Goal: Find specific page/section: Find specific page/section

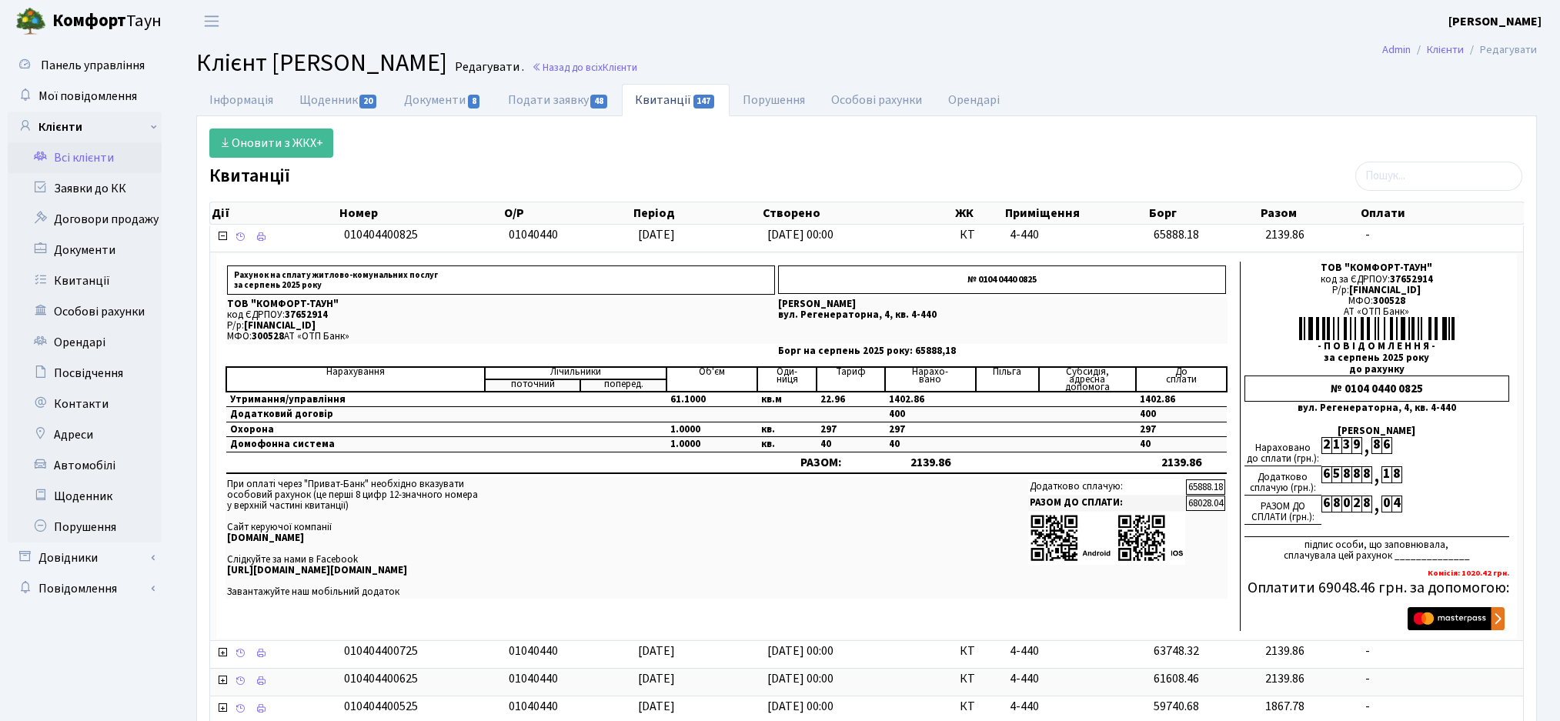
select select "25"
click at [87, 193] on link "Заявки до КК" at bounding box center [85, 188] width 154 height 31
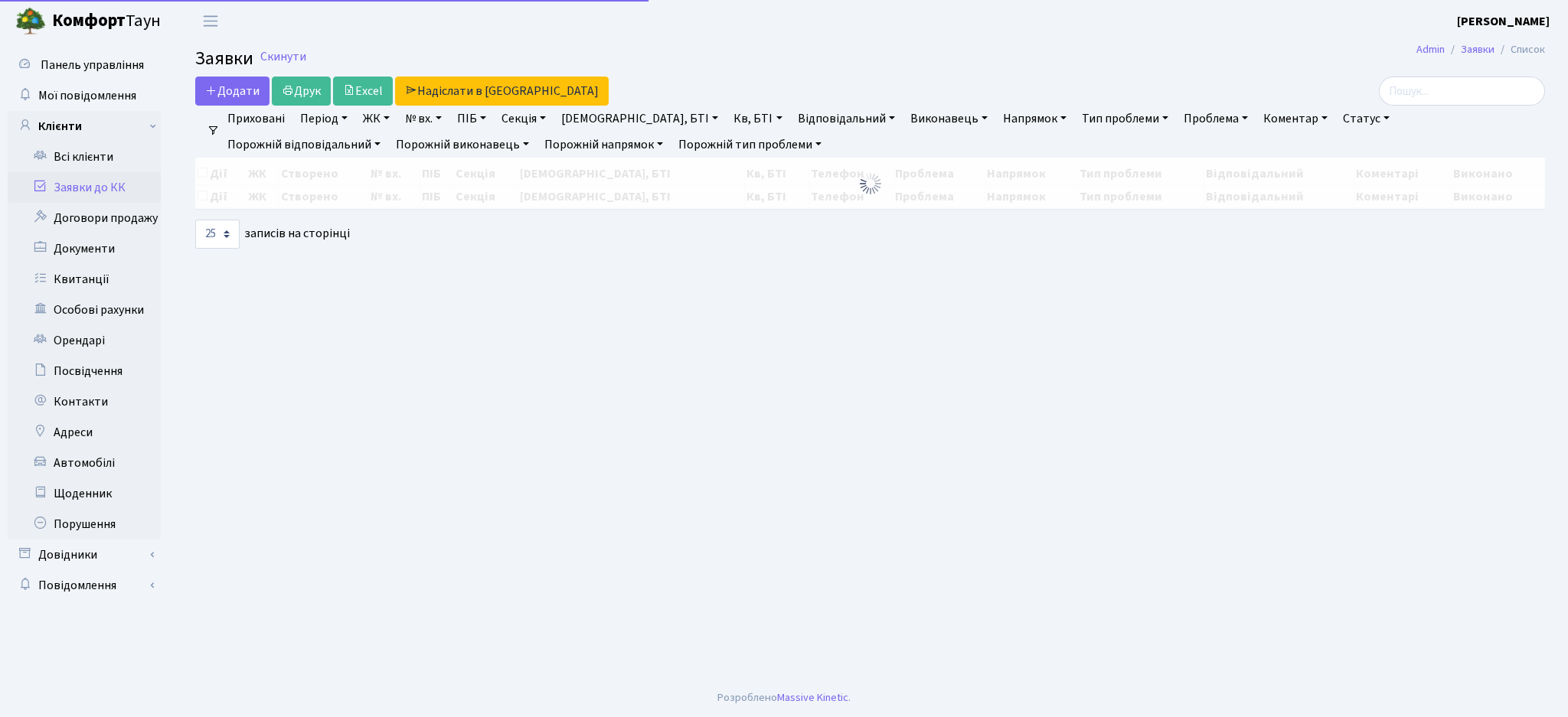
select select "25"
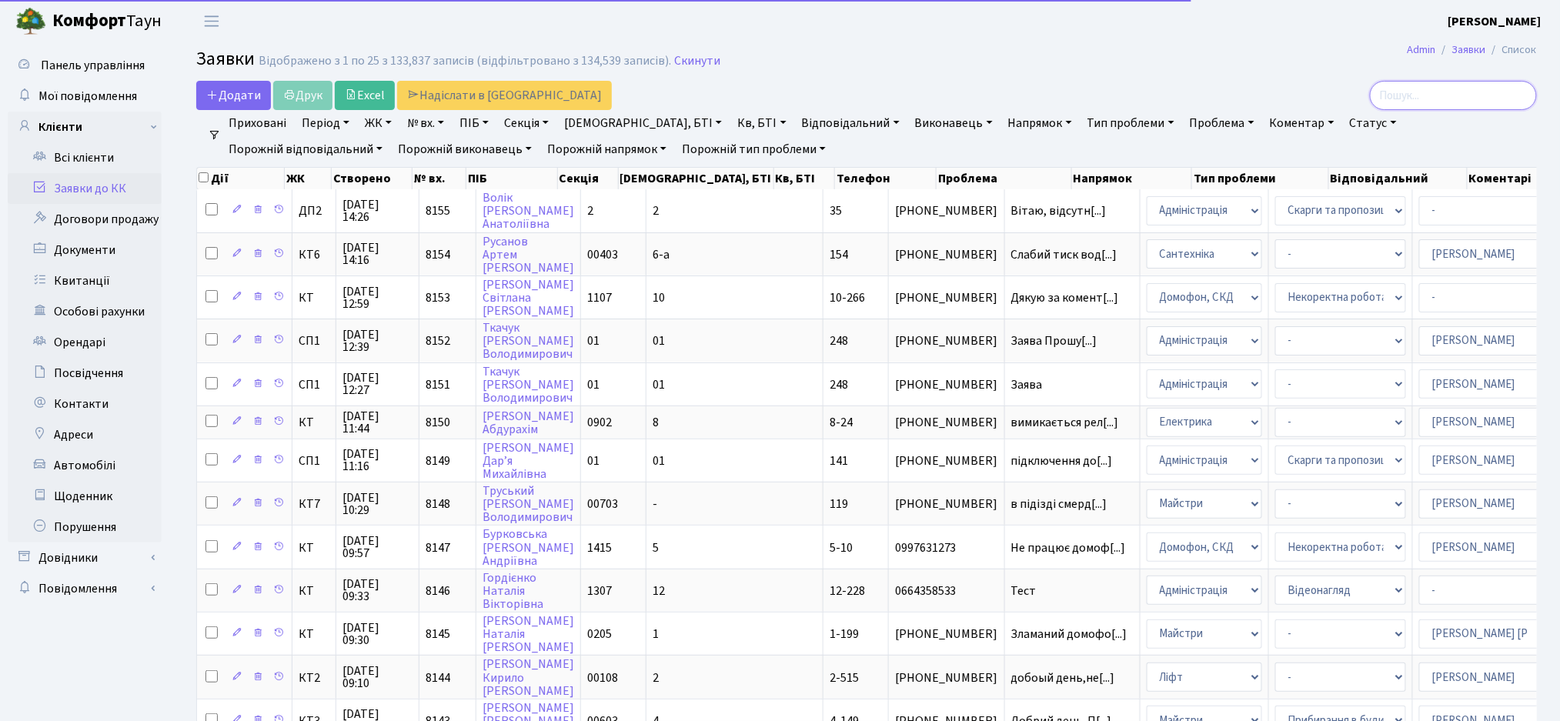
click at [1459, 92] on input "search" at bounding box center [1453, 95] width 167 height 29
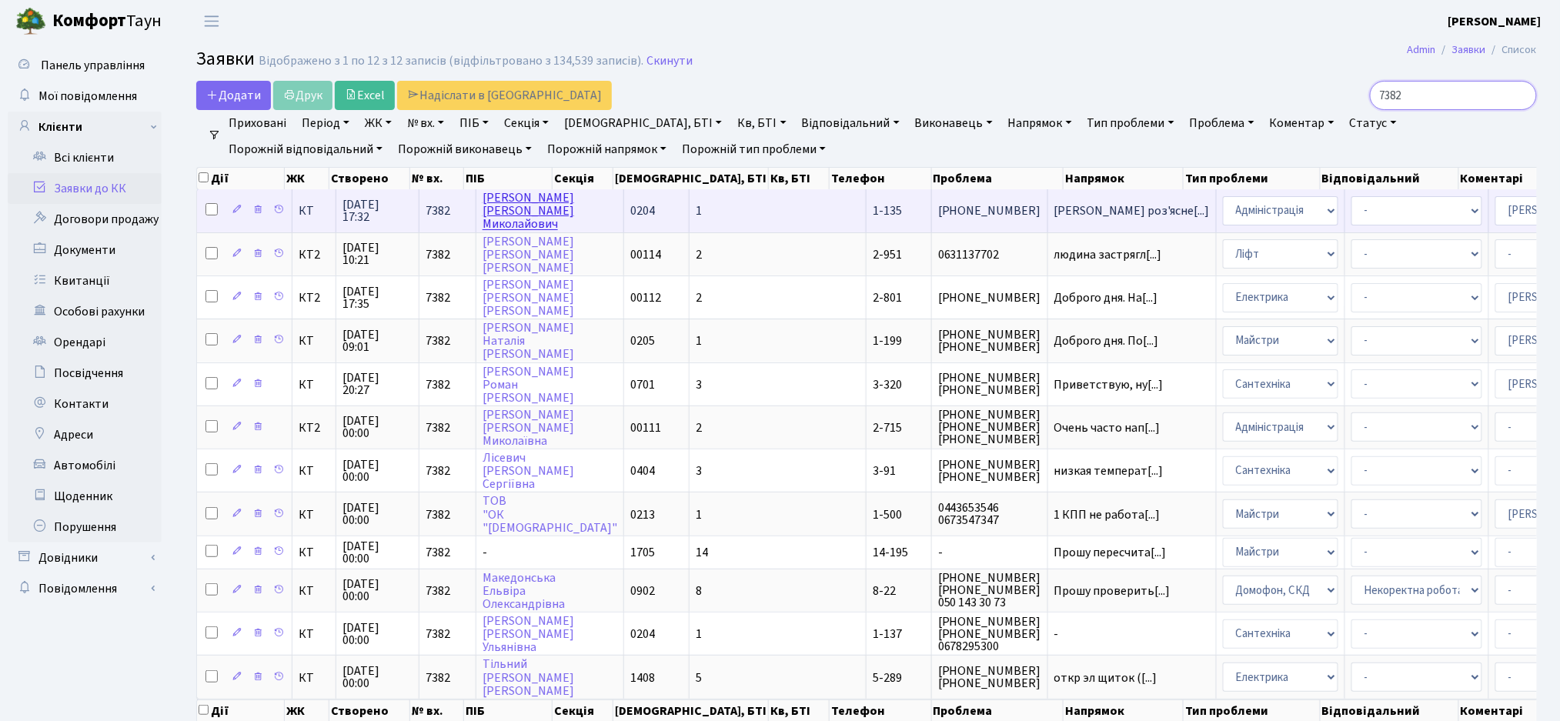
type input "7382"
click at [526, 217] on link "[PERSON_NAME]" at bounding box center [528, 210] width 92 height 43
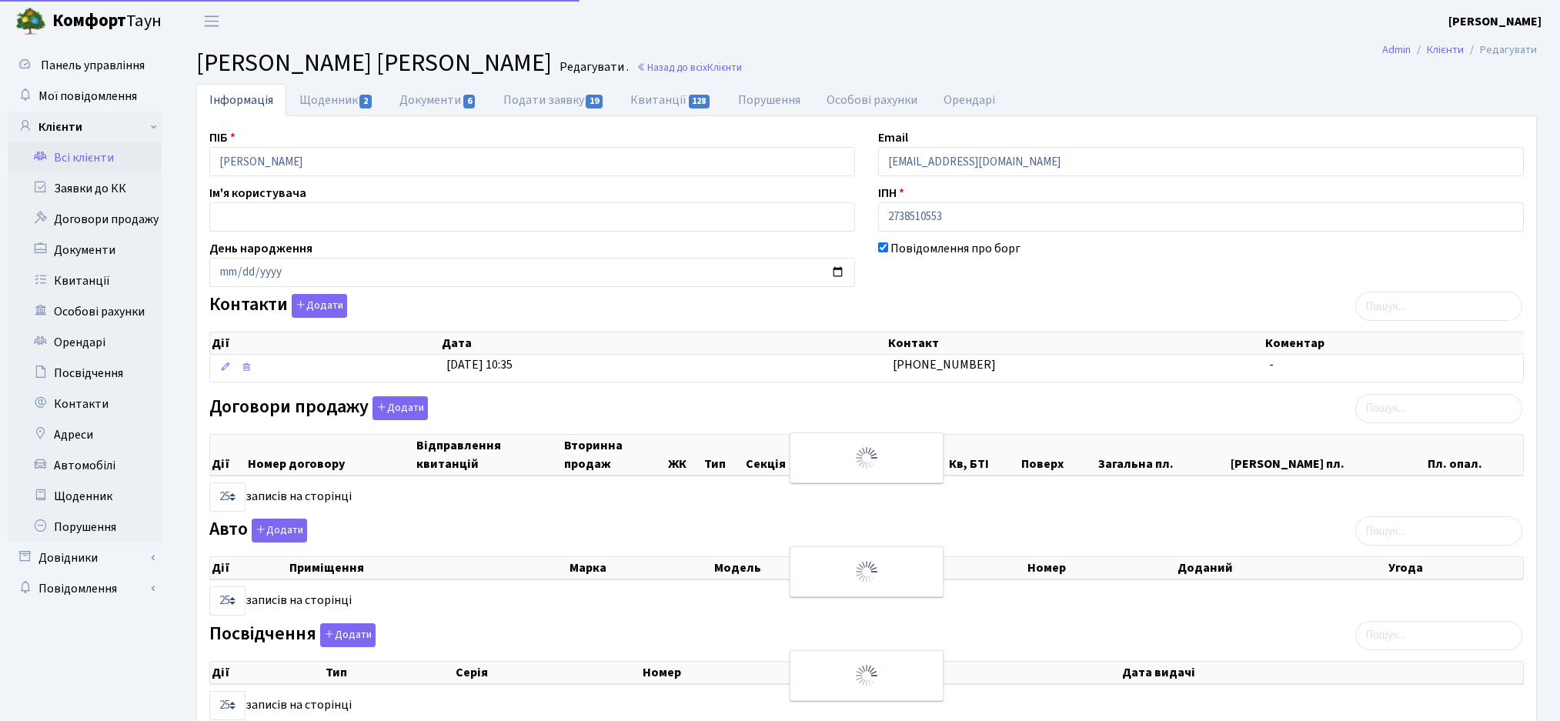
select select "25"
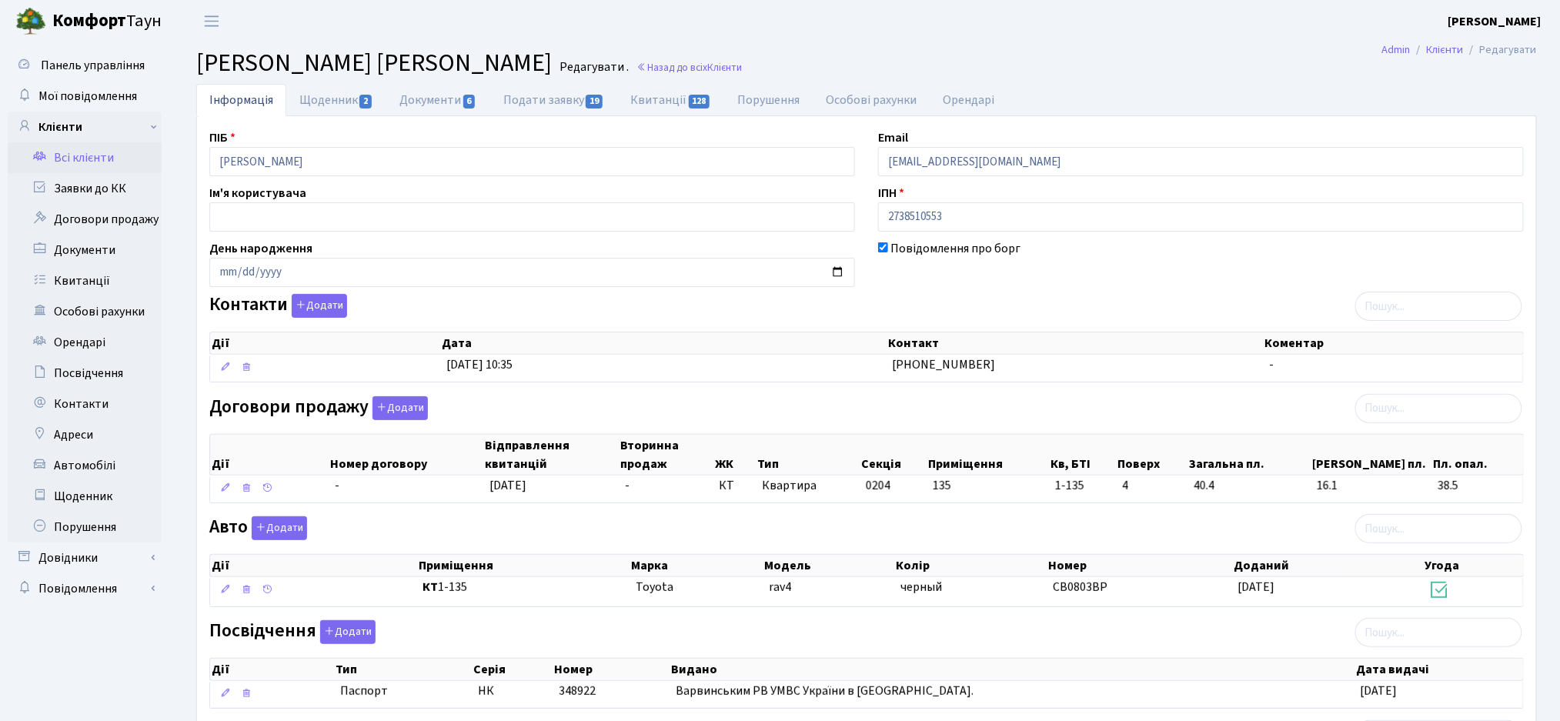
drag, startPoint x: 365, startPoint y: 63, endPoint x: 634, endPoint y: 68, distance: 268.6
click at [552, 68] on span "Клієнт Івашина Олександр Миколайович" at bounding box center [373, 62] width 355 height 35
copy span "Олександр Миколайович"
